Goal: Understand process/instructions: Learn about a topic

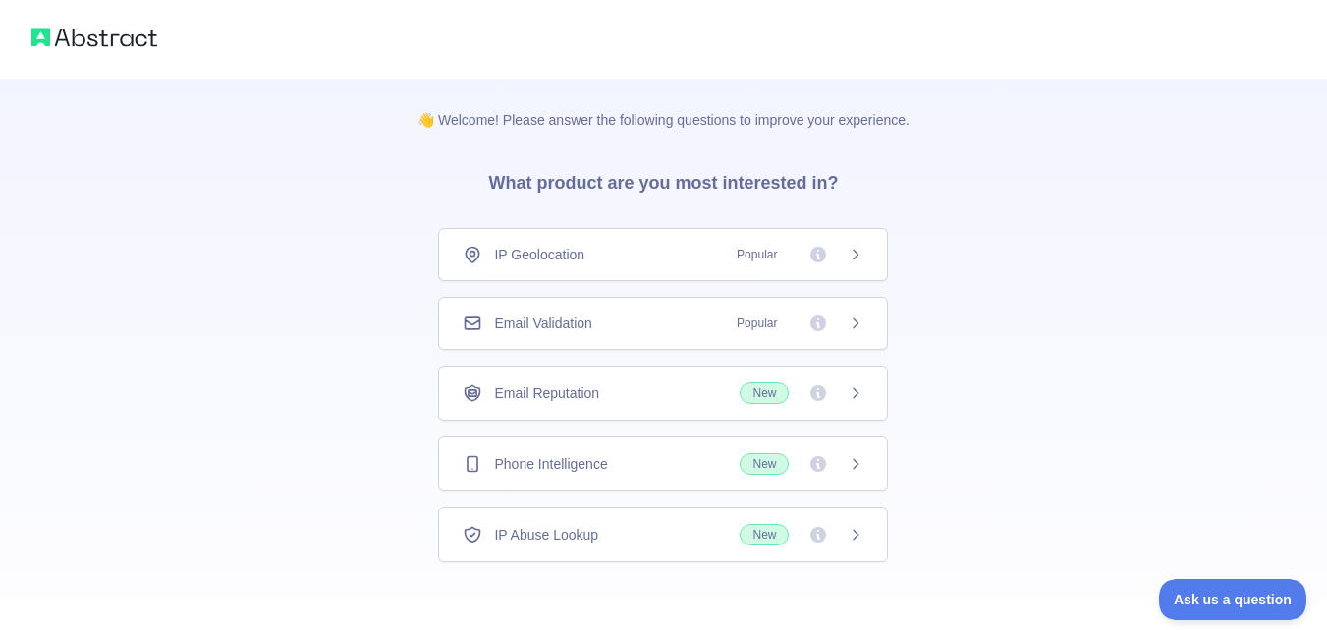
click at [638, 319] on div "Email Validation Popular" at bounding box center [663, 323] width 401 height 20
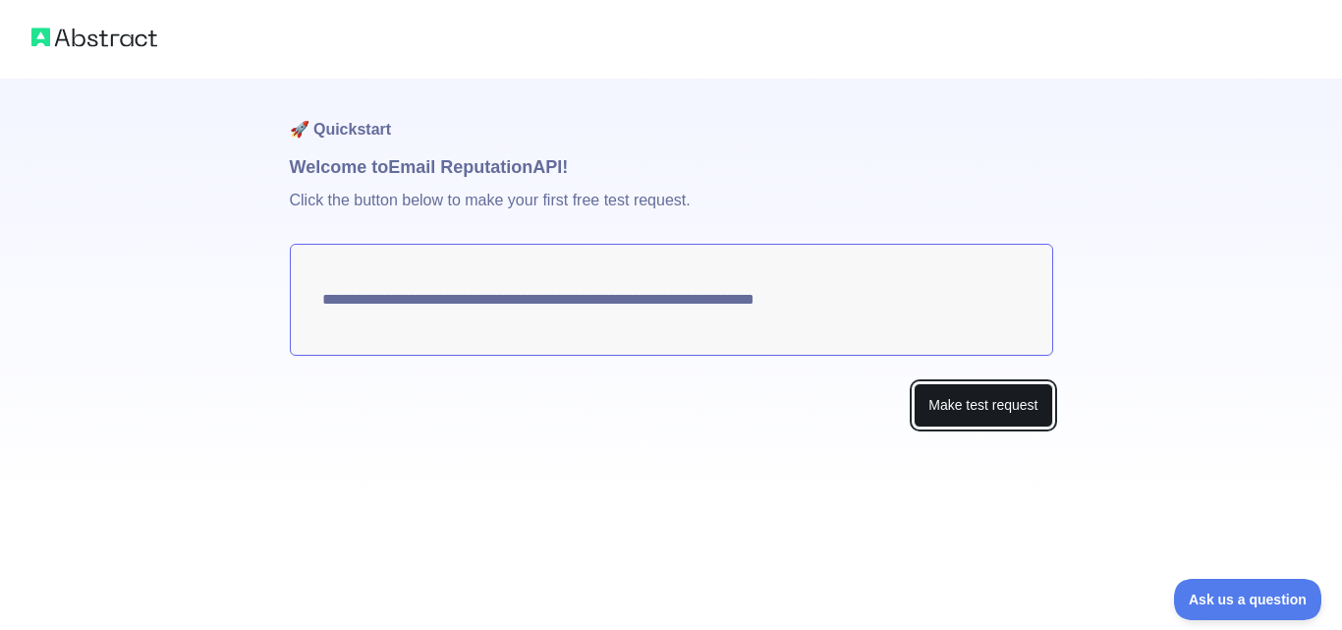
click at [944, 391] on button "Make test request" at bounding box center [983, 405] width 139 height 44
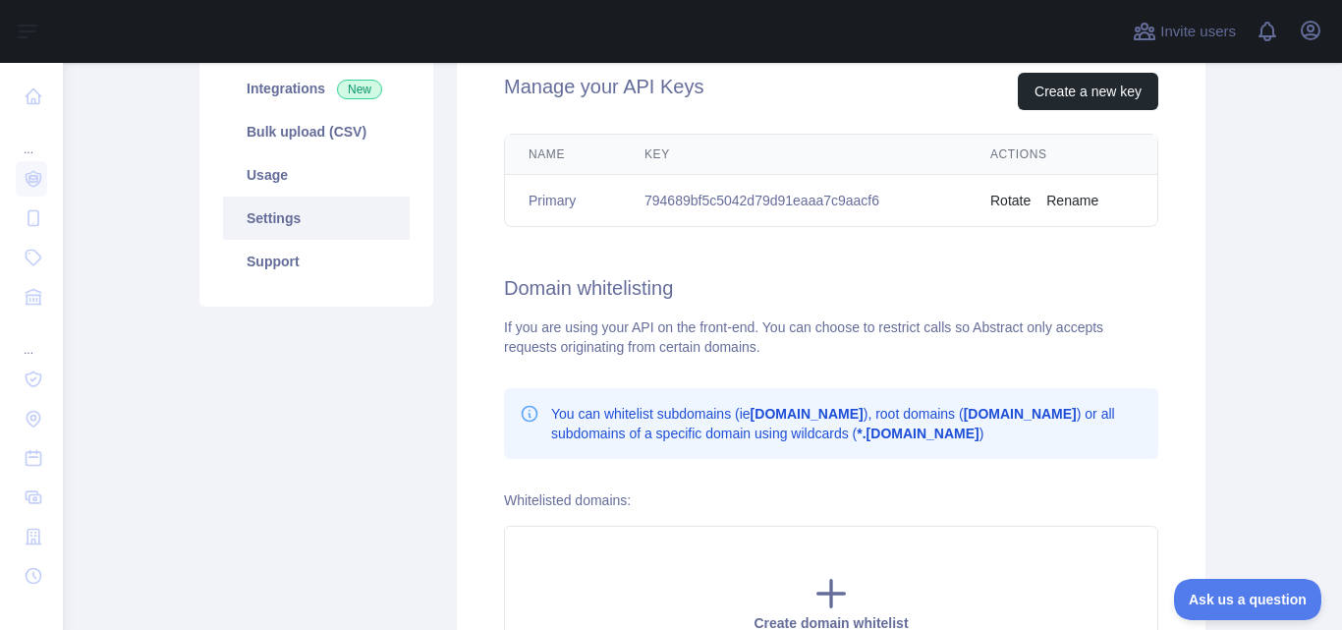
click at [784, 205] on td "794689bf5c5042d79d91eaaa7c9aacf6" at bounding box center [794, 201] width 346 height 52
copy td "794689bf5c5042d79d91eaaa7c9aacf6"
